Goal: Information Seeking & Learning: Learn about a topic

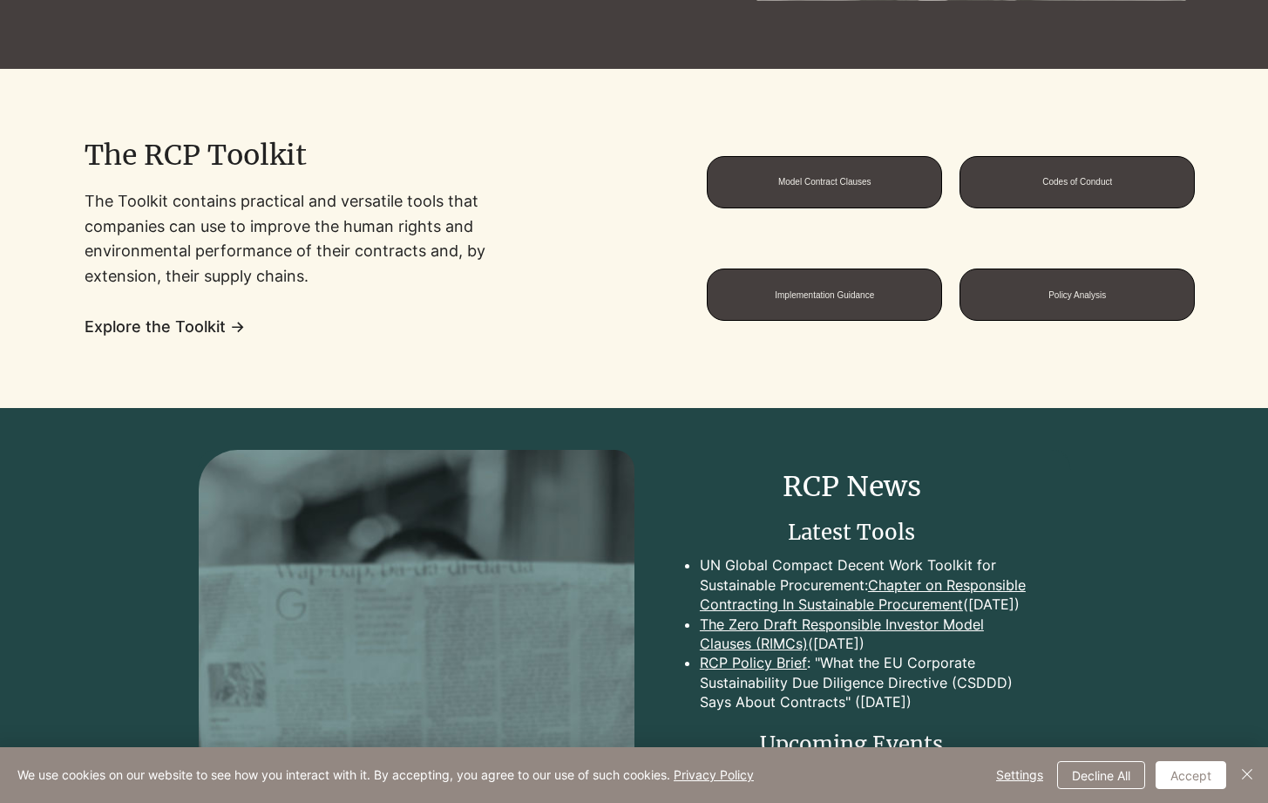
scroll to position [1604, 0]
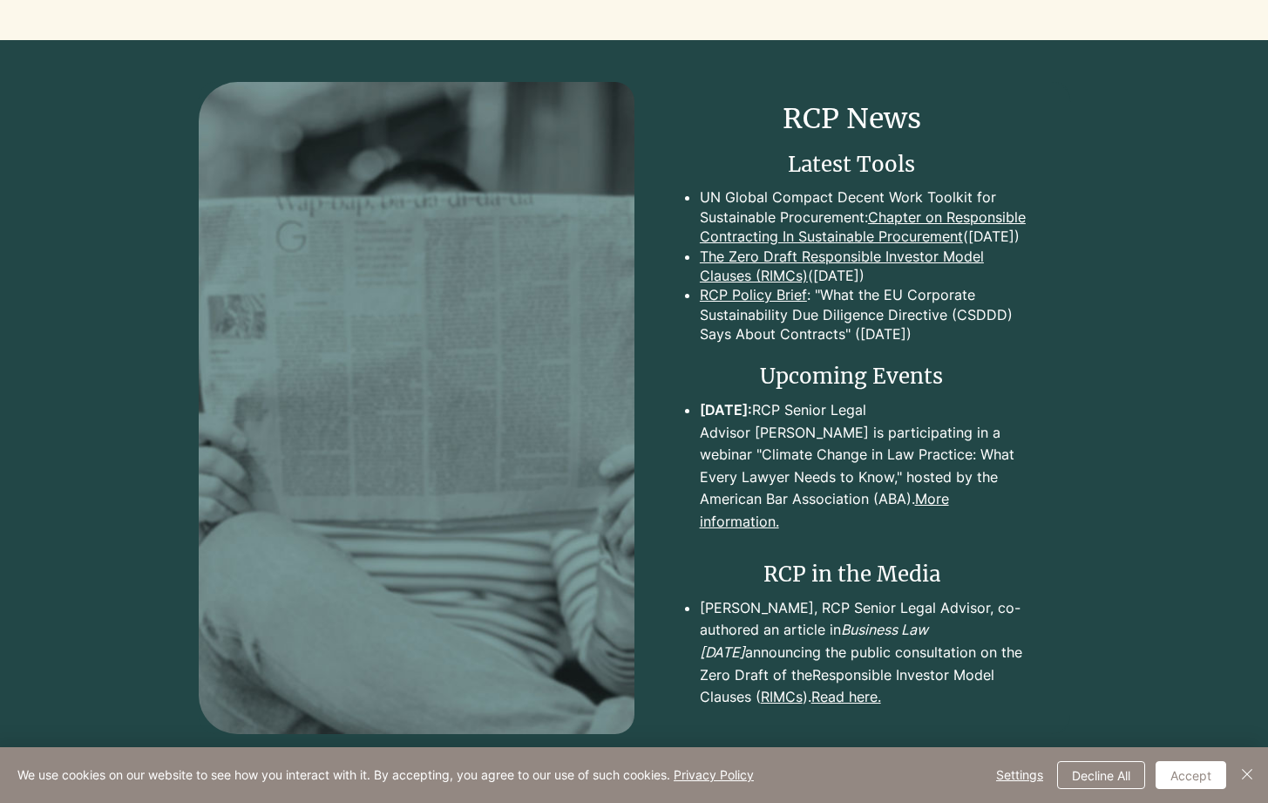
click at [861, 245] on link "Chapter on Responsible Contracting In Sustainable Procurement" at bounding box center [863, 226] width 326 height 37
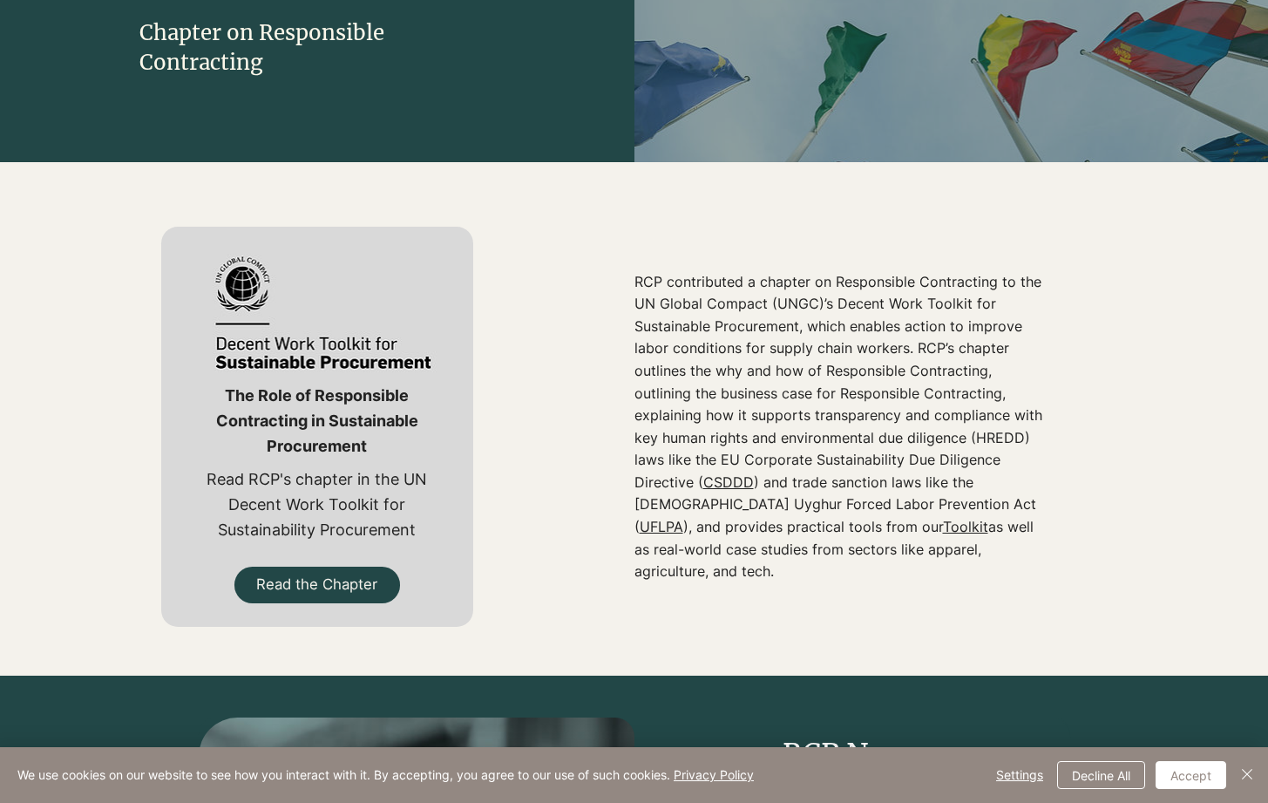
scroll to position [587, 0]
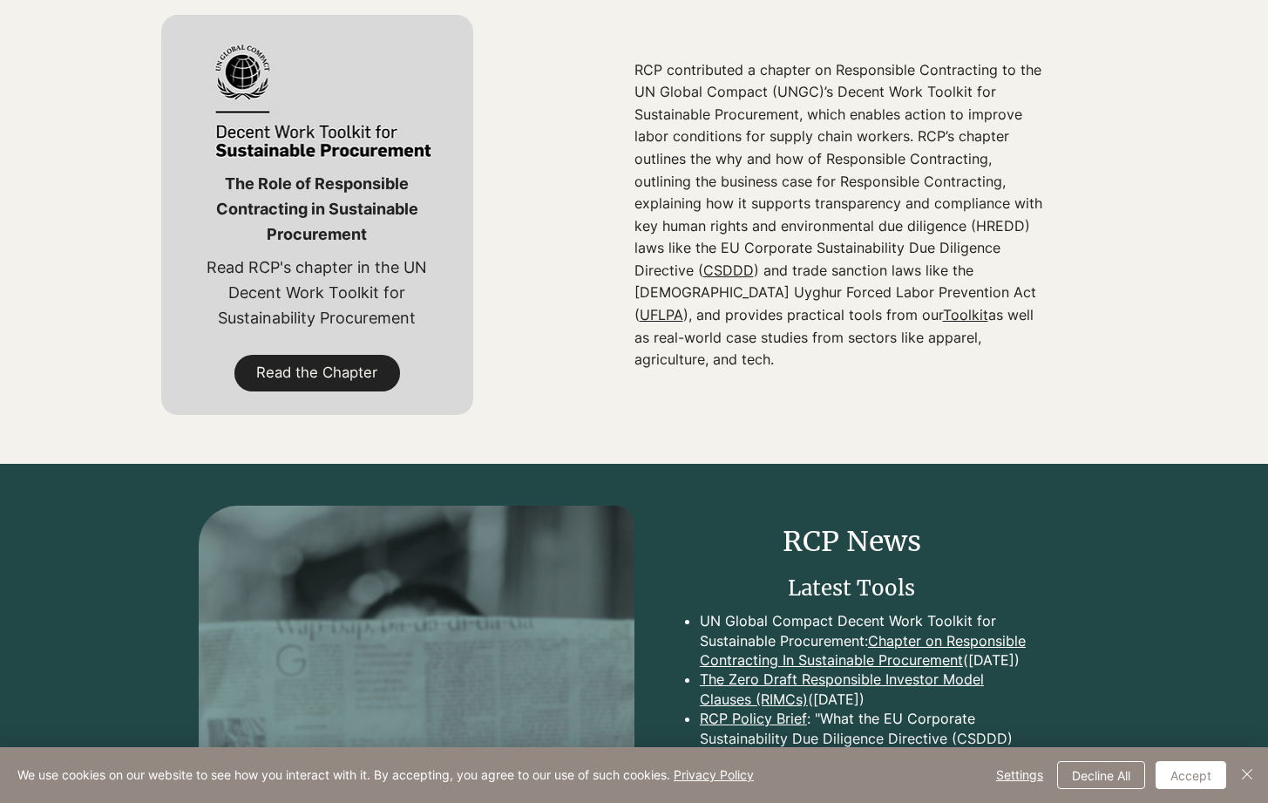
click at [339, 382] on span "Read the Chapter" at bounding box center [316, 373] width 121 height 20
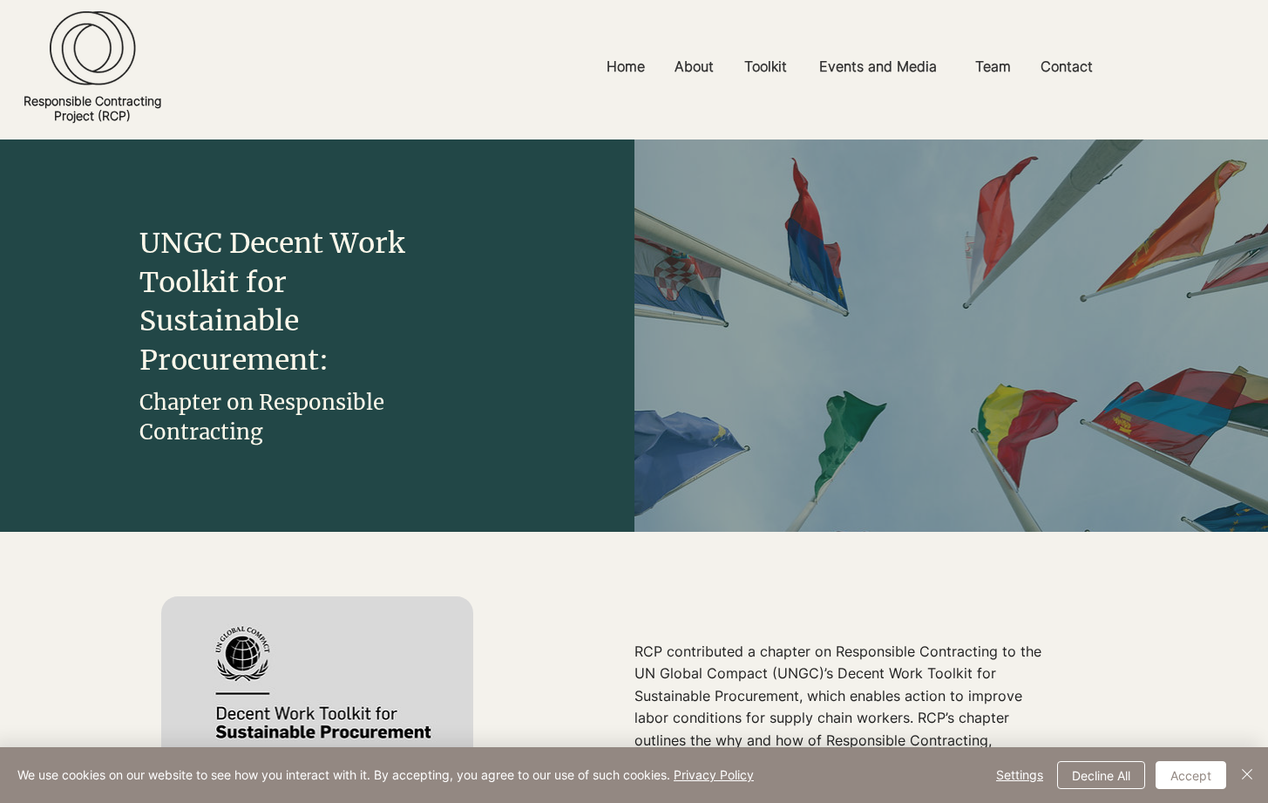
scroll to position [1604, 0]
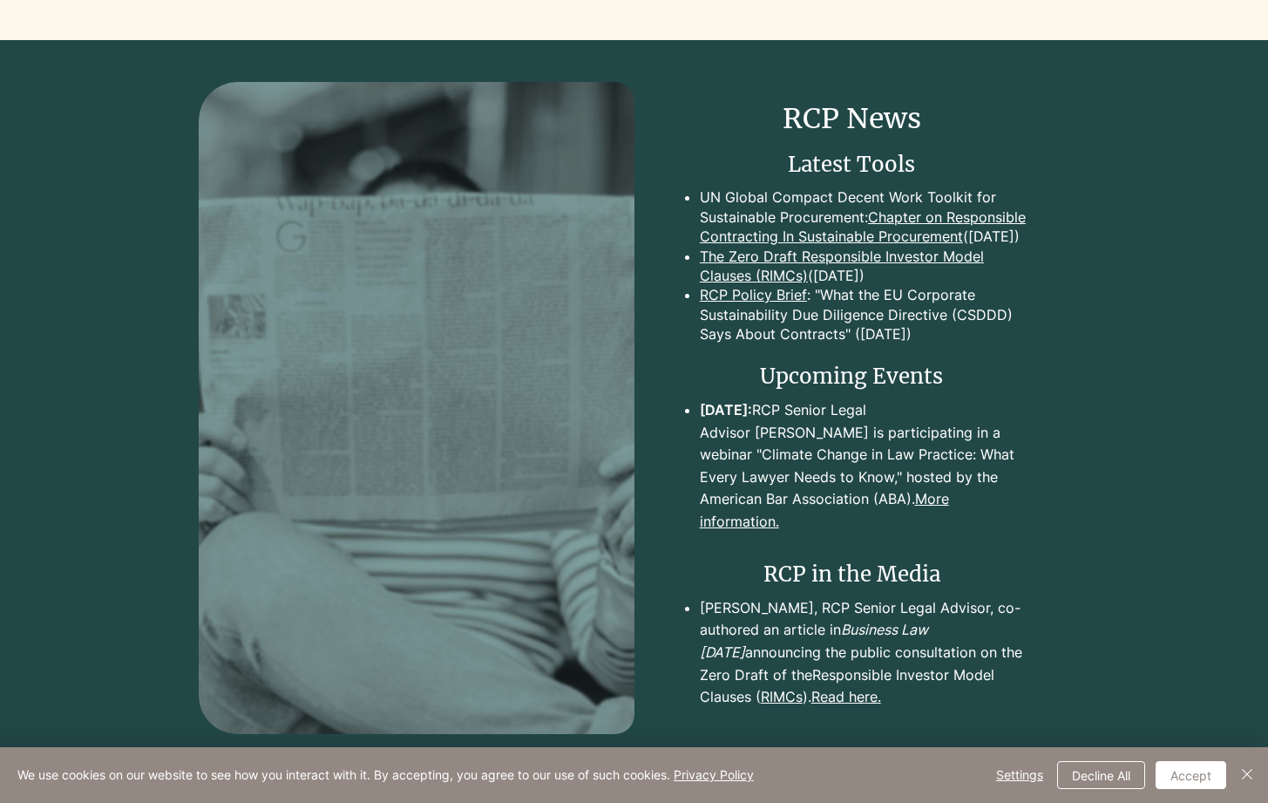
click at [848, 530] on link "More information." at bounding box center [824, 510] width 249 height 40
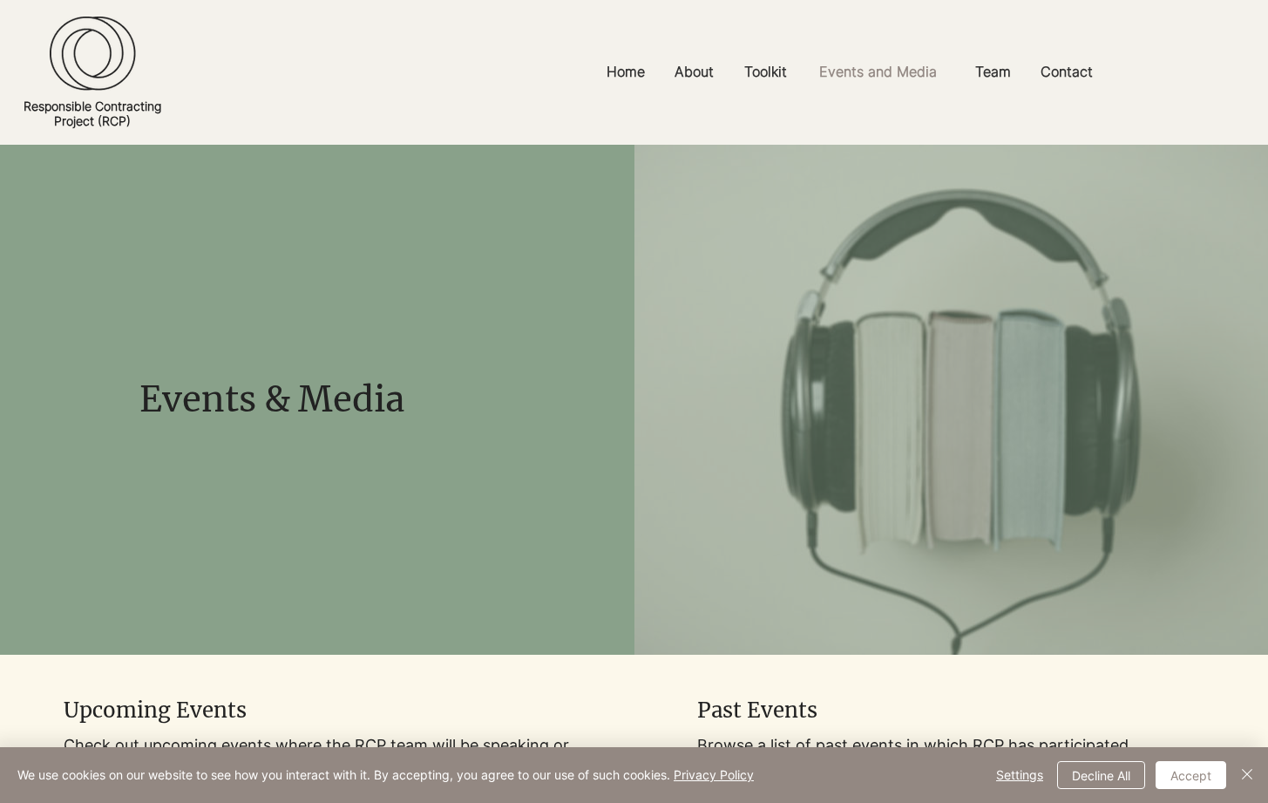
scroll to position [609, 0]
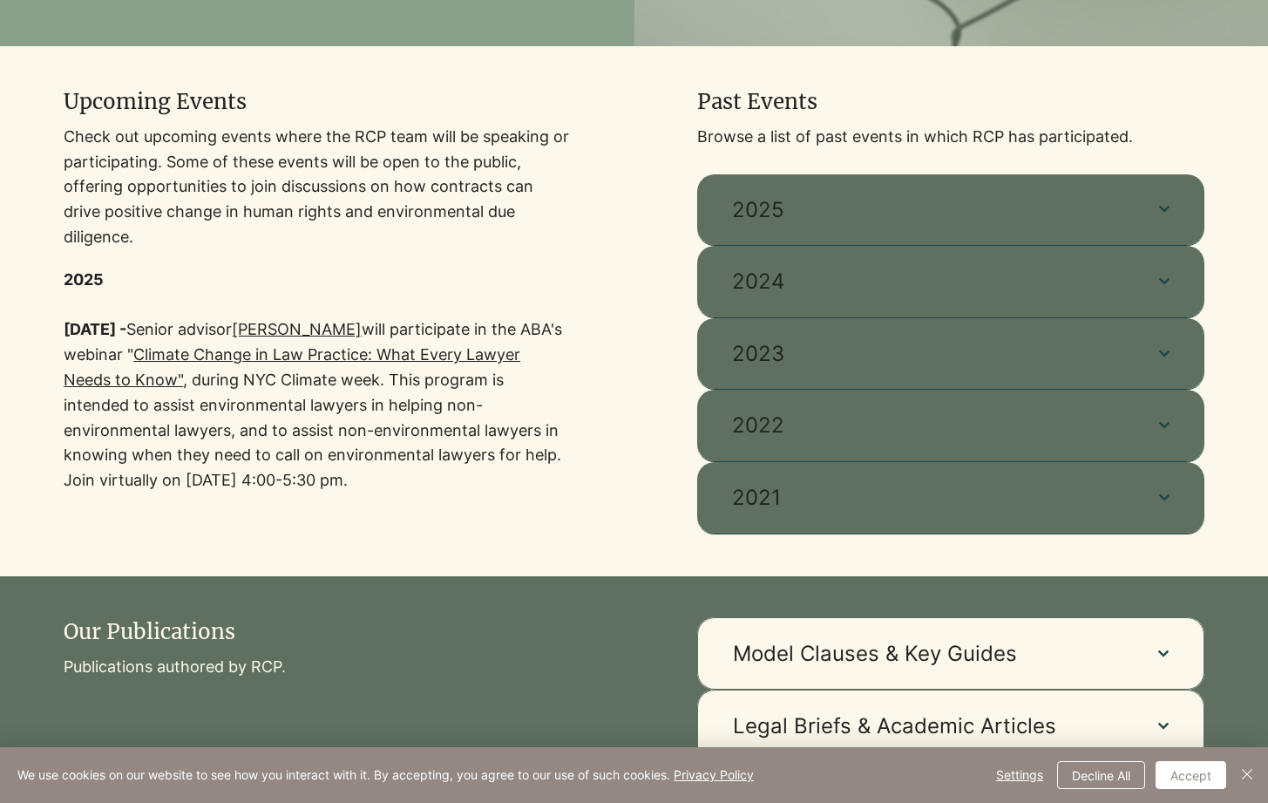
click at [252, 345] on link "Climate Change in Law Practice: What Every Lawyer Needs to Know"" at bounding box center [292, 367] width 457 height 44
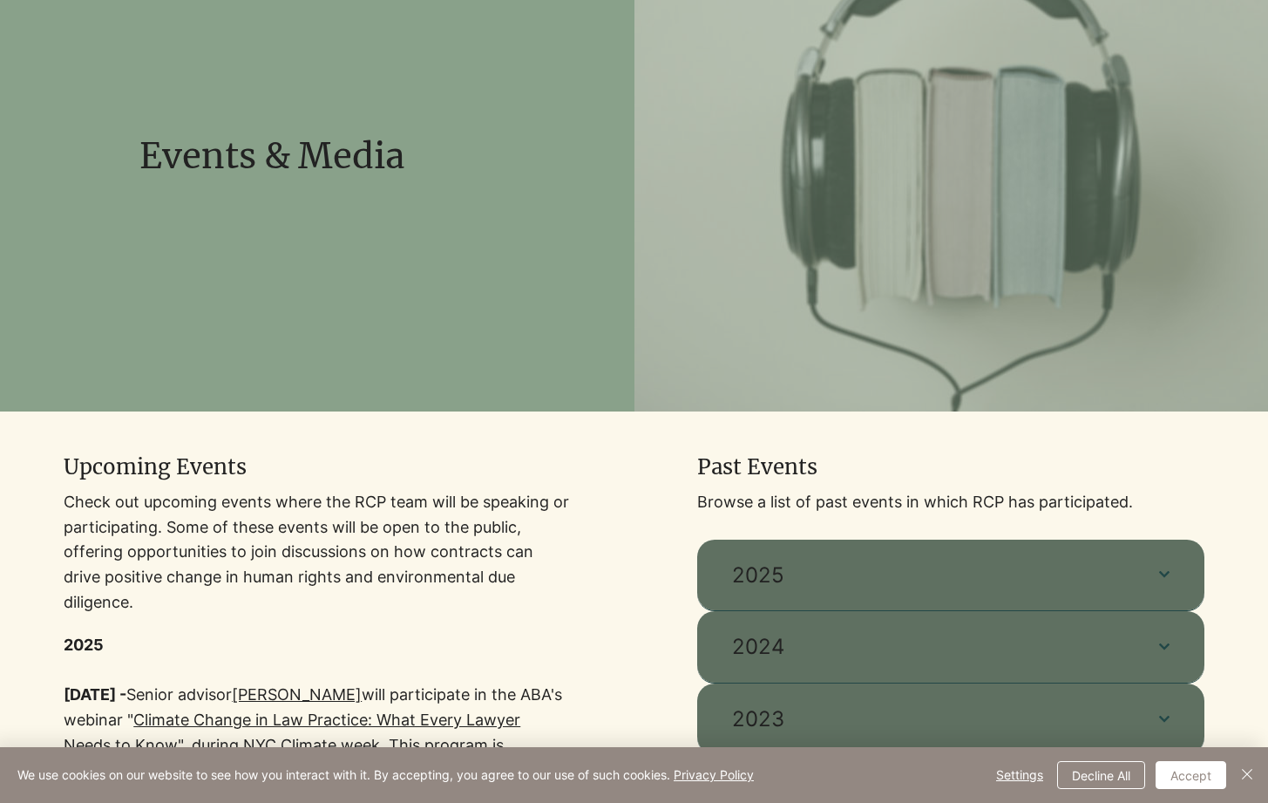
scroll to position [568, 0]
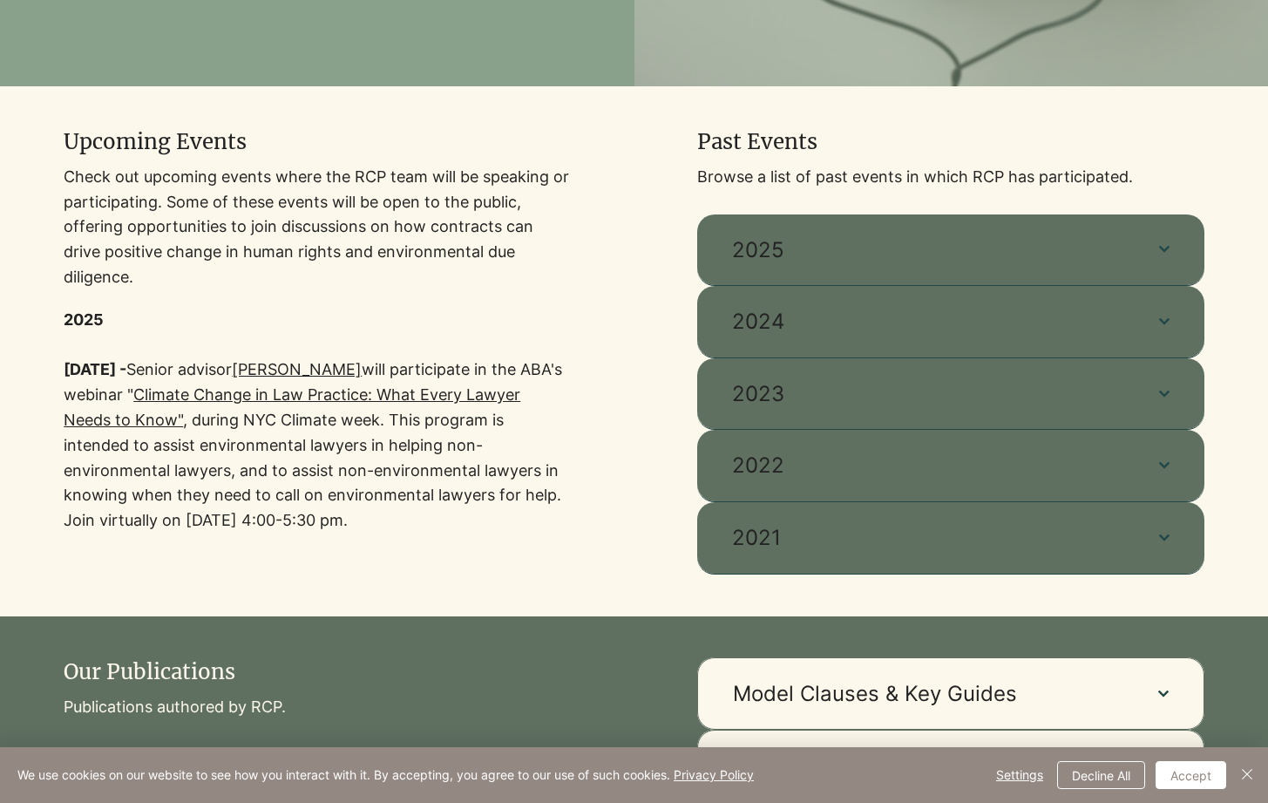
click at [352, 363] on link "[PERSON_NAME]" at bounding box center [297, 369] width 130 height 18
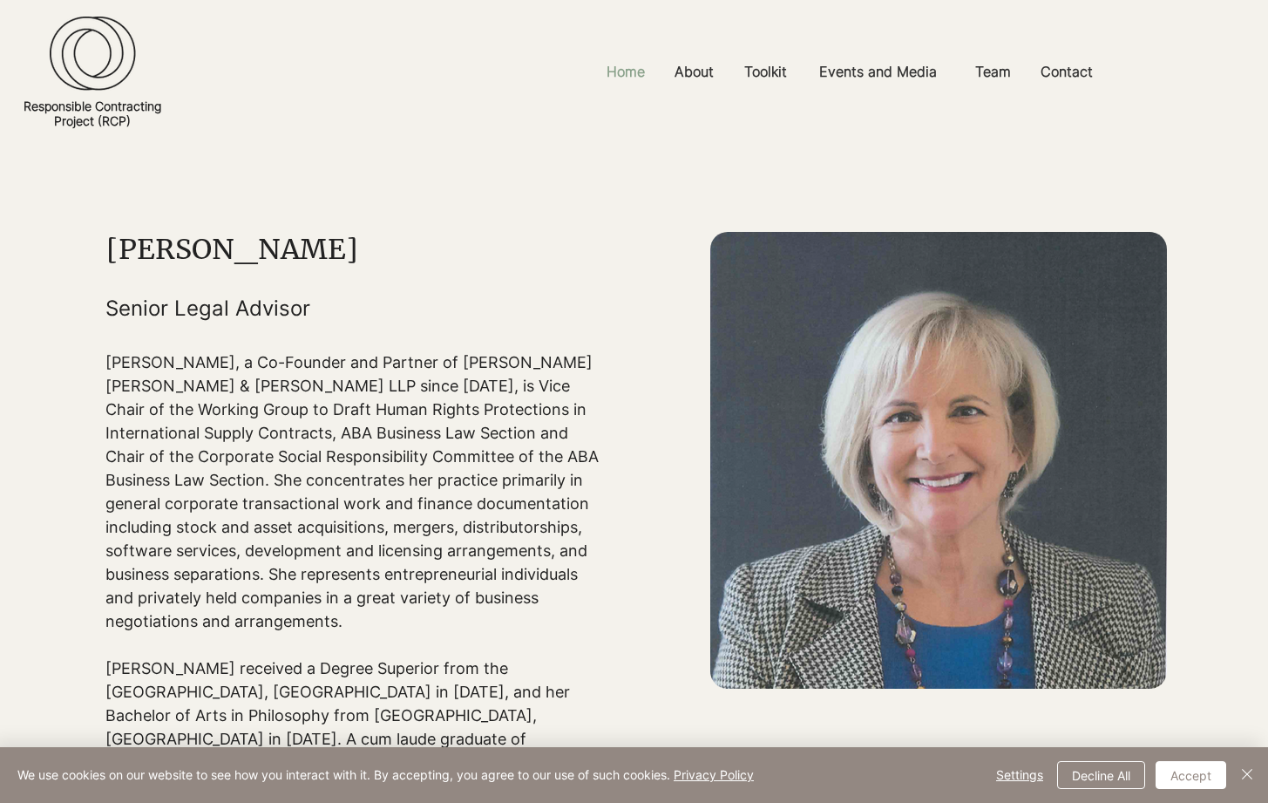
click at [613, 76] on p "Home" at bounding box center [626, 71] width 56 height 39
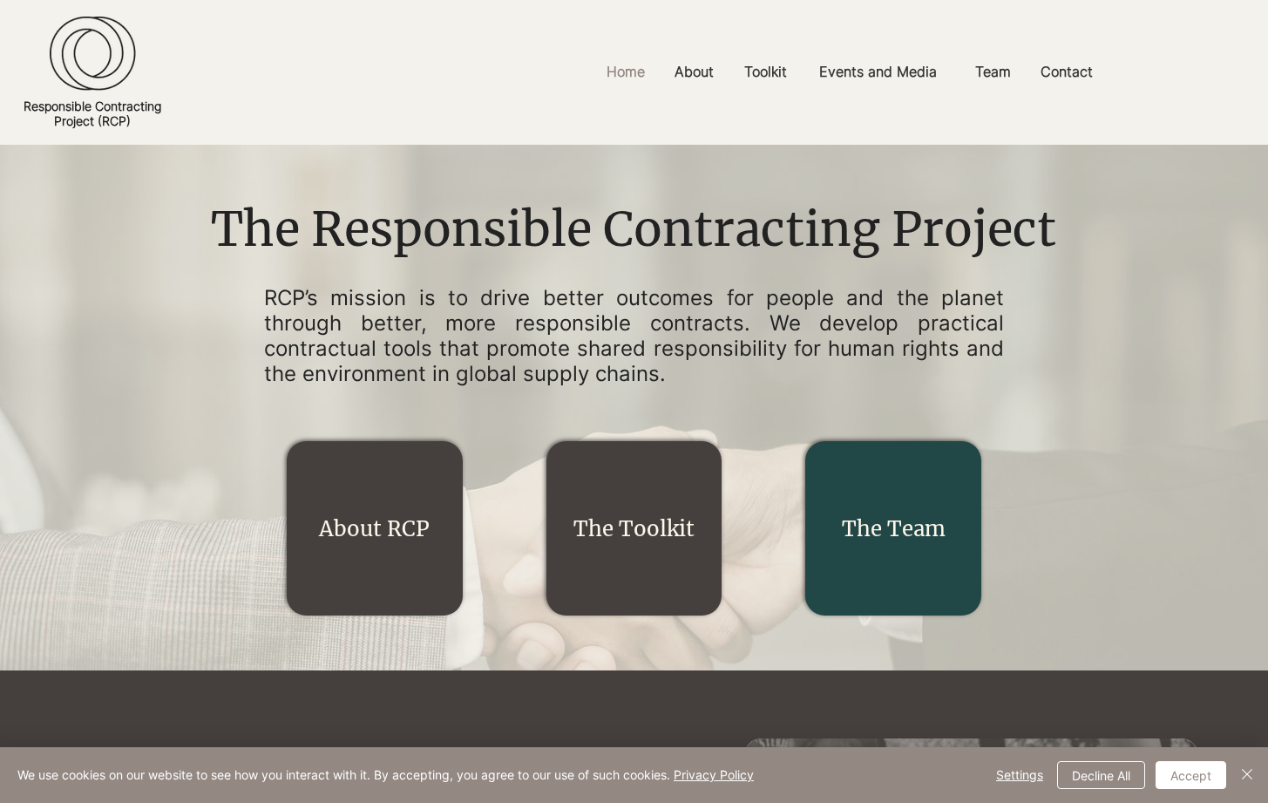
click at [875, 466] on div "main content" at bounding box center [894, 528] width 176 height 174
click at [873, 529] on link "The Team" at bounding box center [894, 528] width 104 height 27
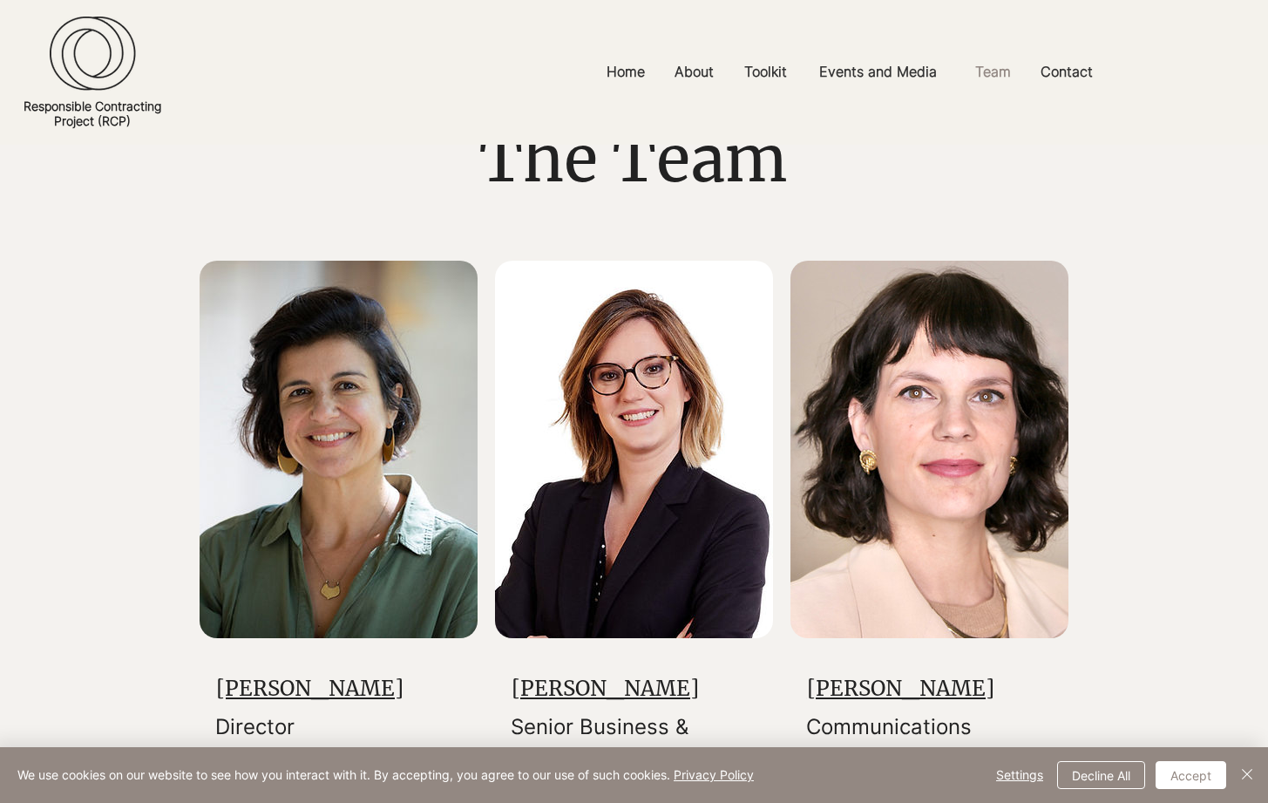
scroll to position [472, 0]
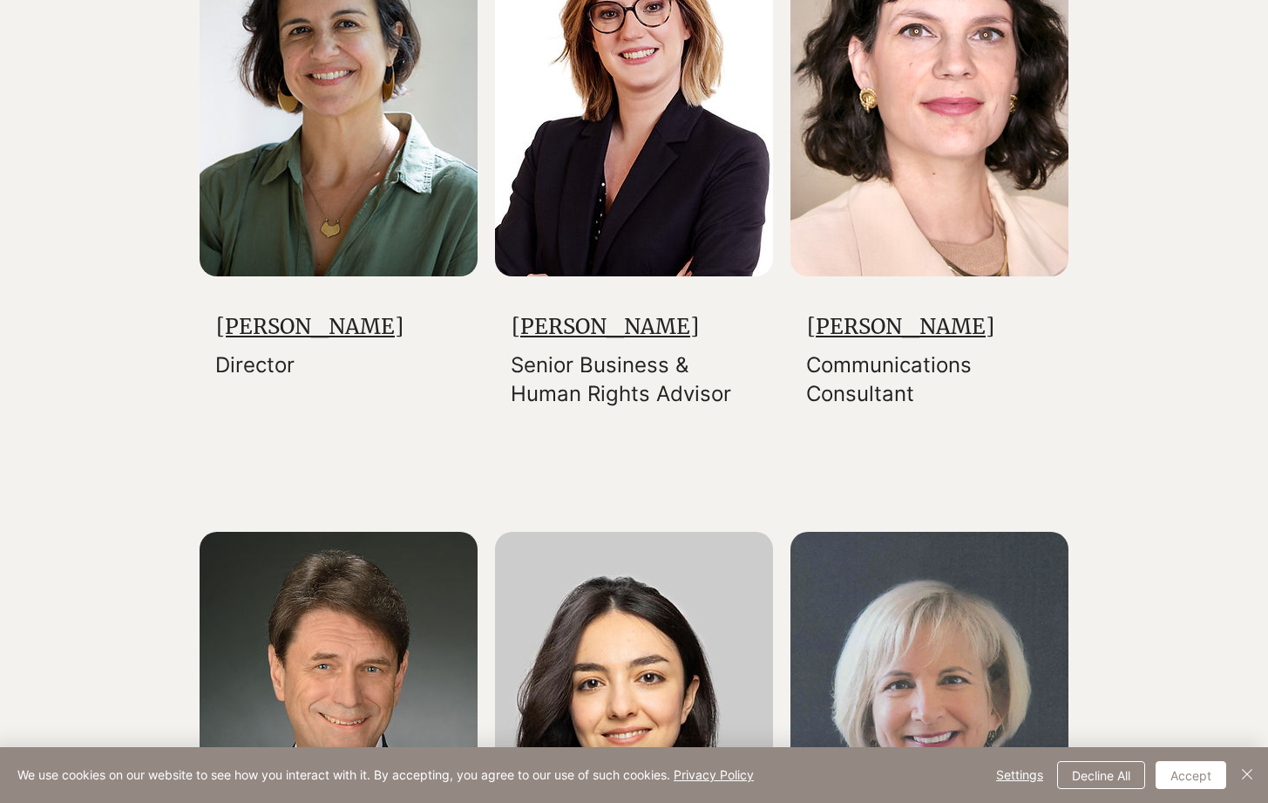
click at [552, 340] on link "Claire Bright" at bounding box center [605, 326] width 187 height 27
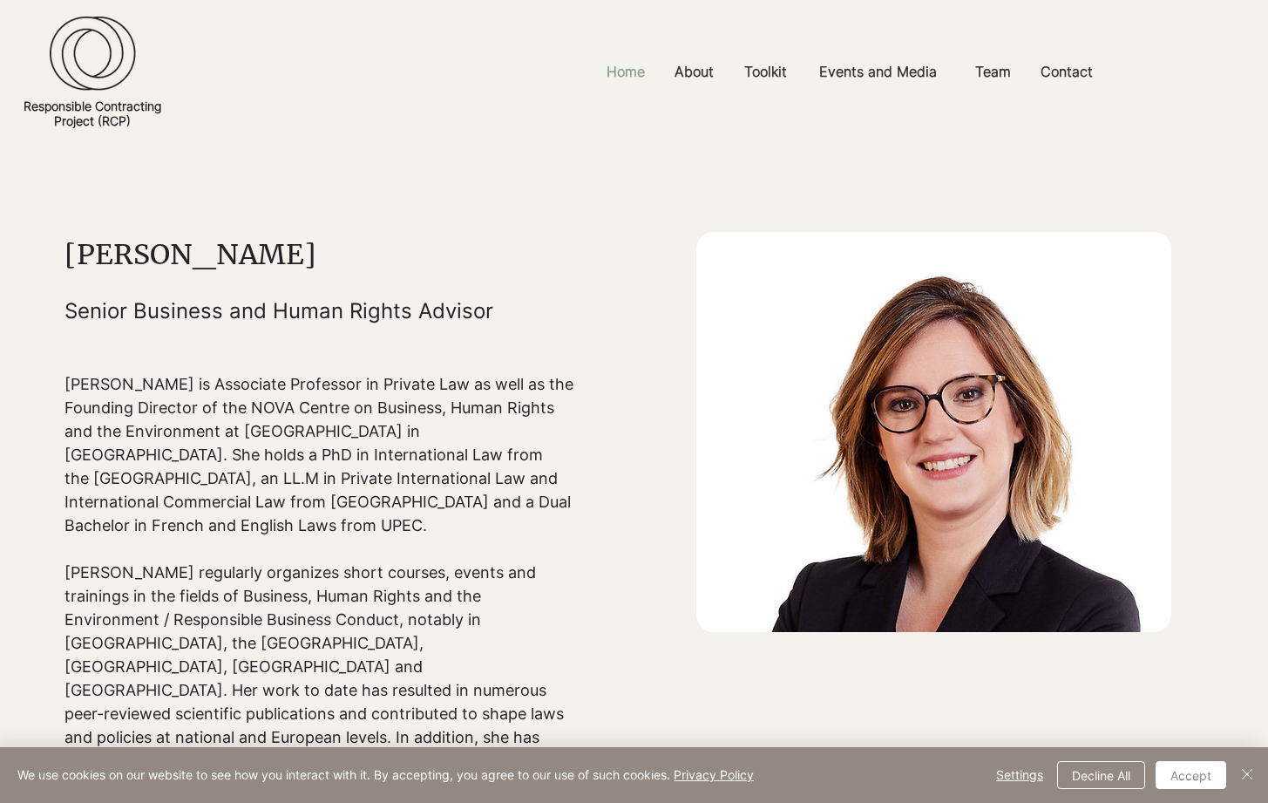
click at [627, 75] on p "Home" at bounding box center [626, 71] width 56 height 39
